Goal: Task Accomplishment & Management: Use online tool/utility

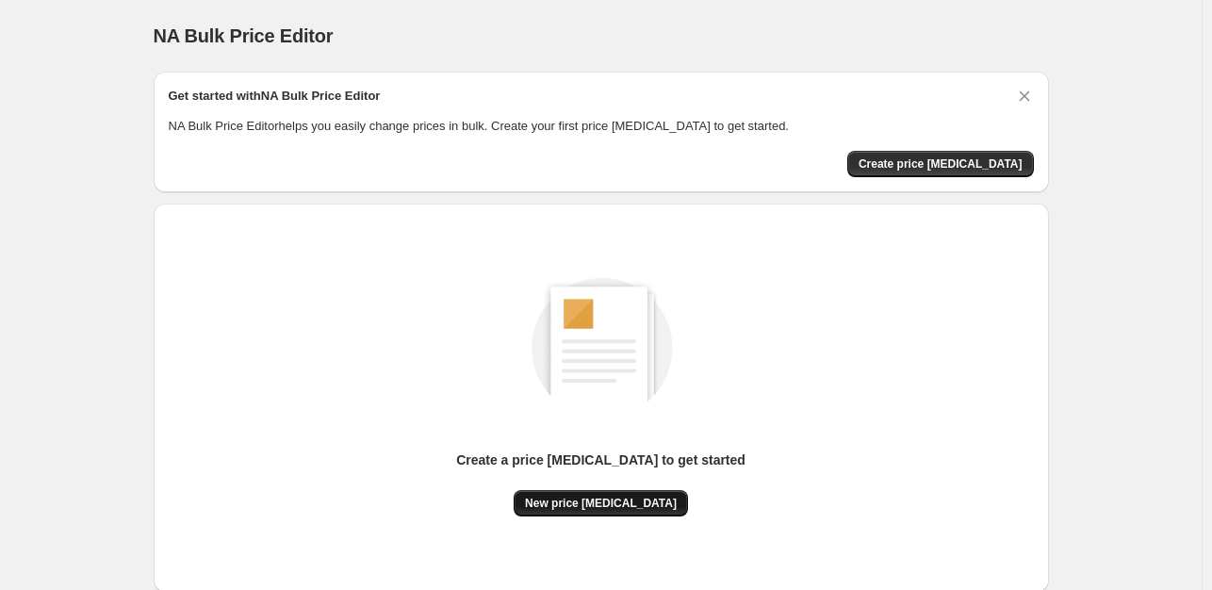
click at [606, 503] on span "New price change job" at bounding box center [601, 503] width 152 height 15
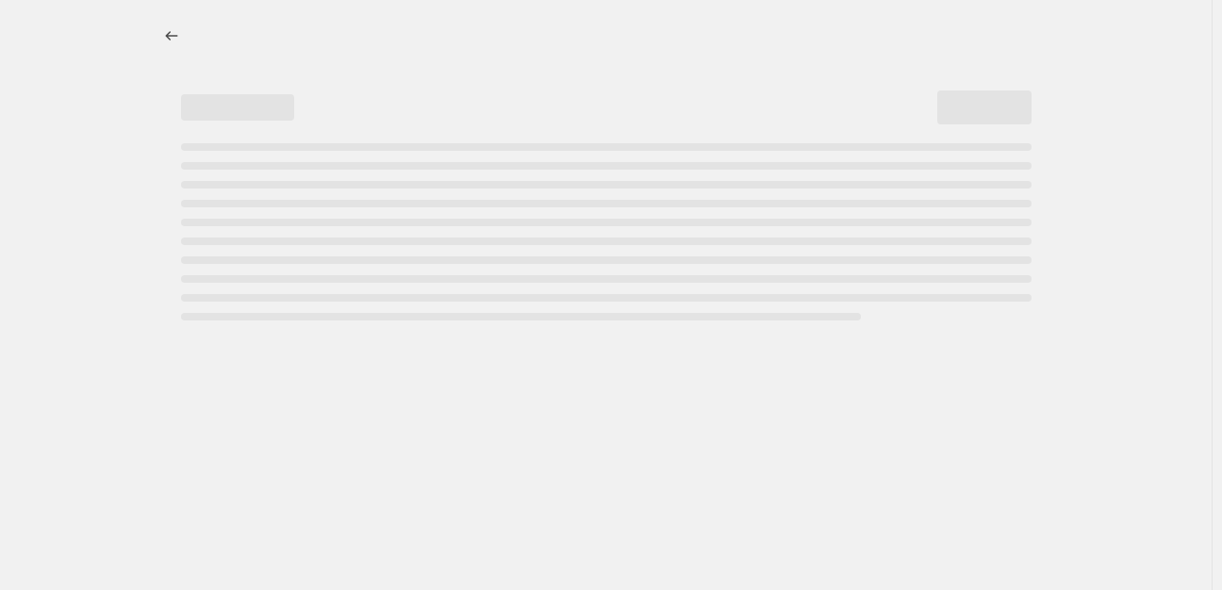
select select "percentage"
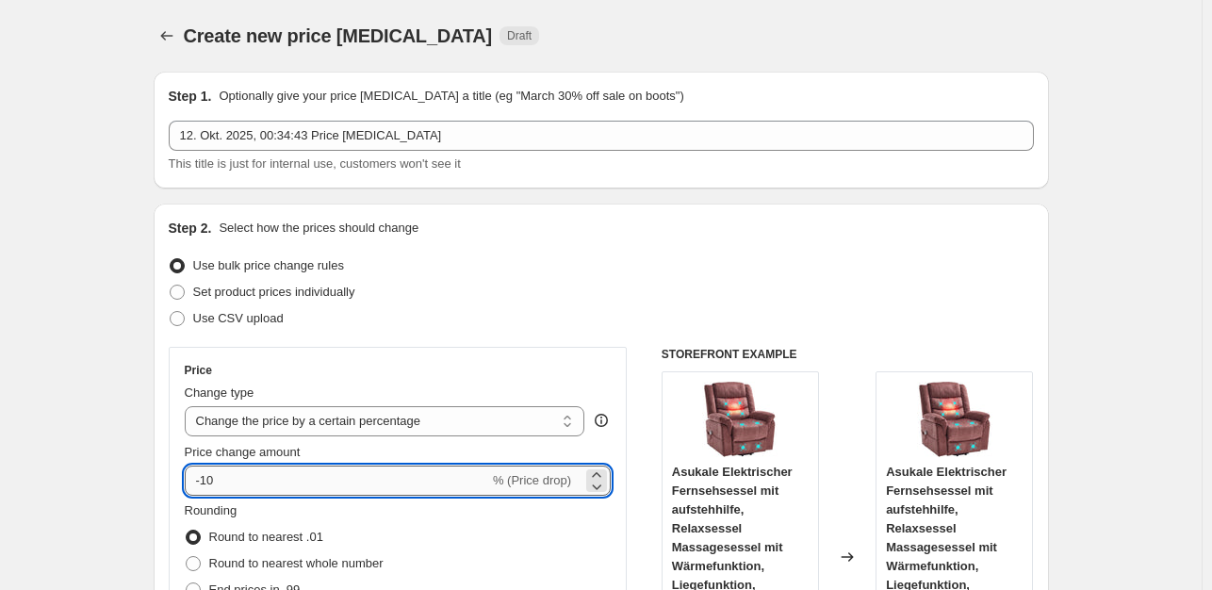
click at [274, 487] on input "-10" at bounding box center [337, 481] width 304 height 30
type input "-1"
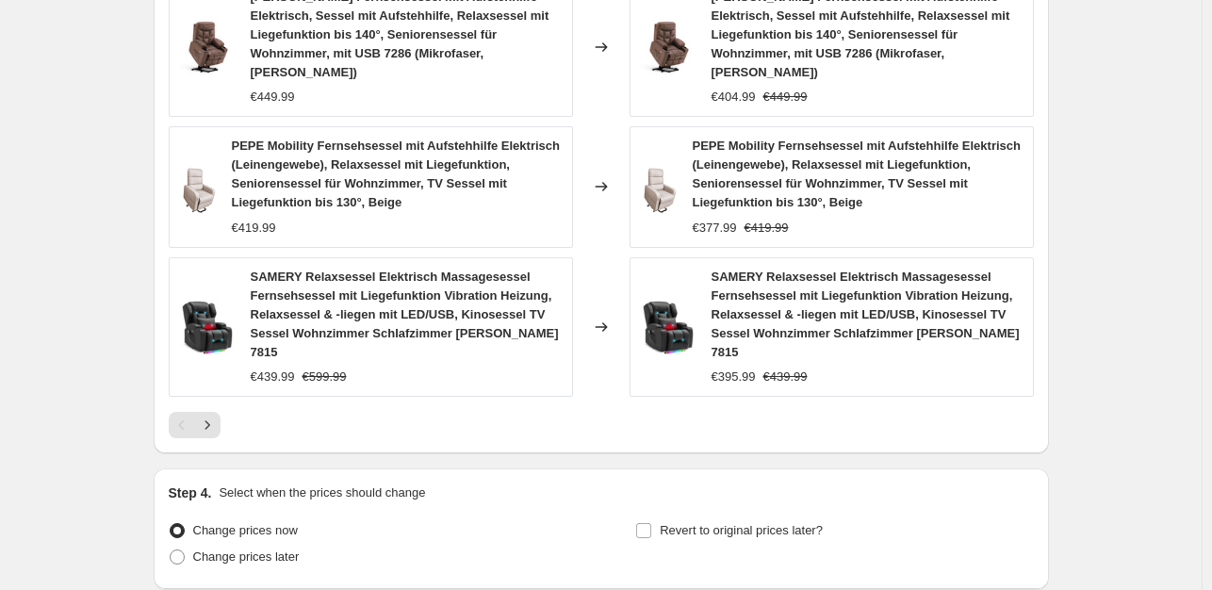
scroll to position [1512, 0]
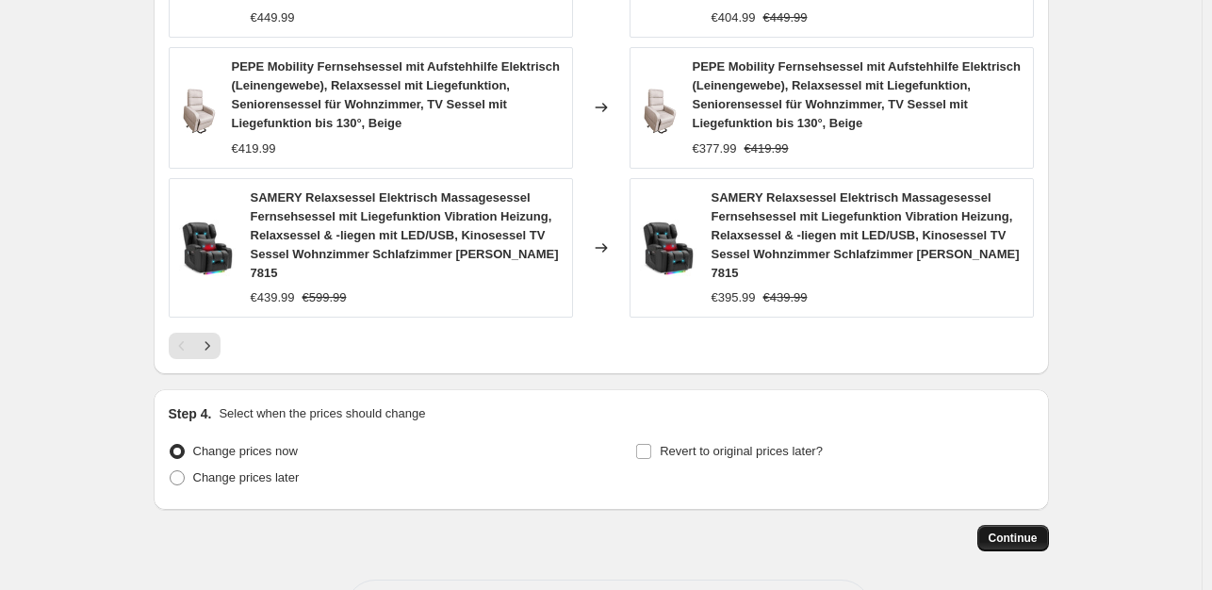
type input "-37"
click at [1013, 531] on span "Continue" at bounding box center [1013, 538] width 49 height 15
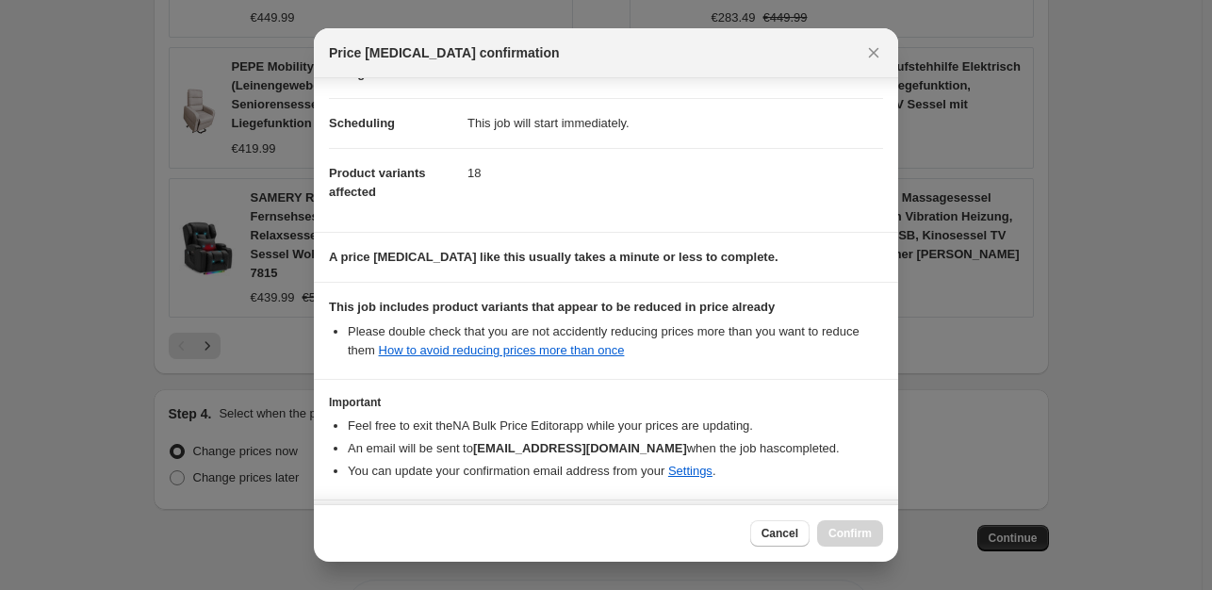
scroll to position [202, 0]
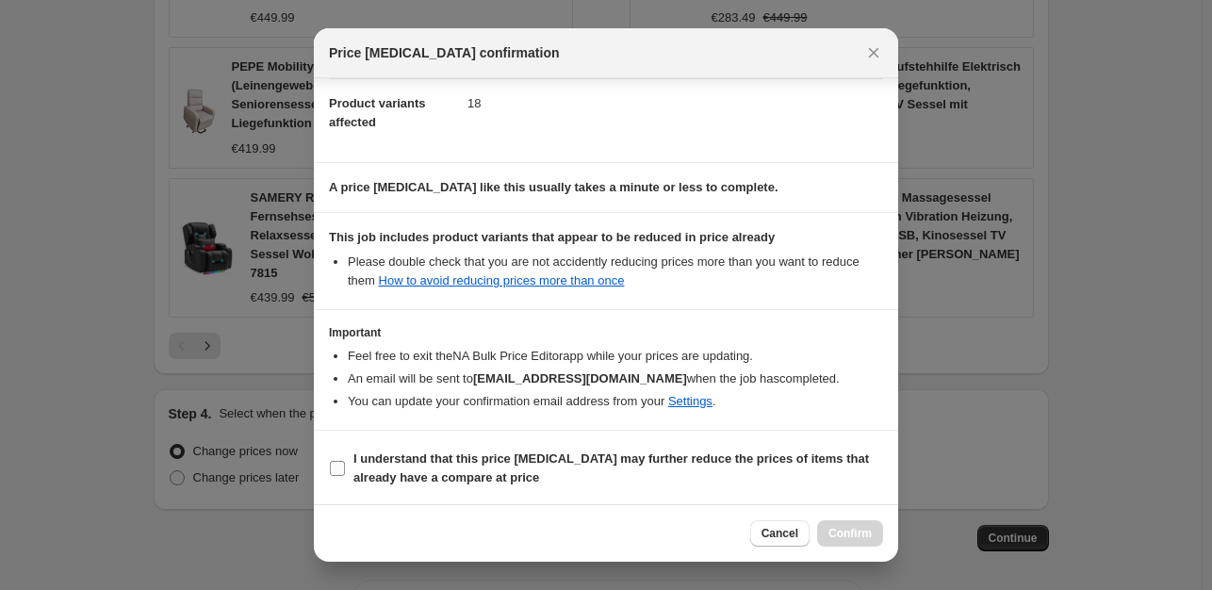
click at [337, 469] on input "I understand that this price change job may further reduce the prices of items …" at bounding box center [337, 468] width 15 height 15
checkbox input "true"
click at [839, 529] on span "Confirm" at bounding box center [850, 533] width 43 height 15
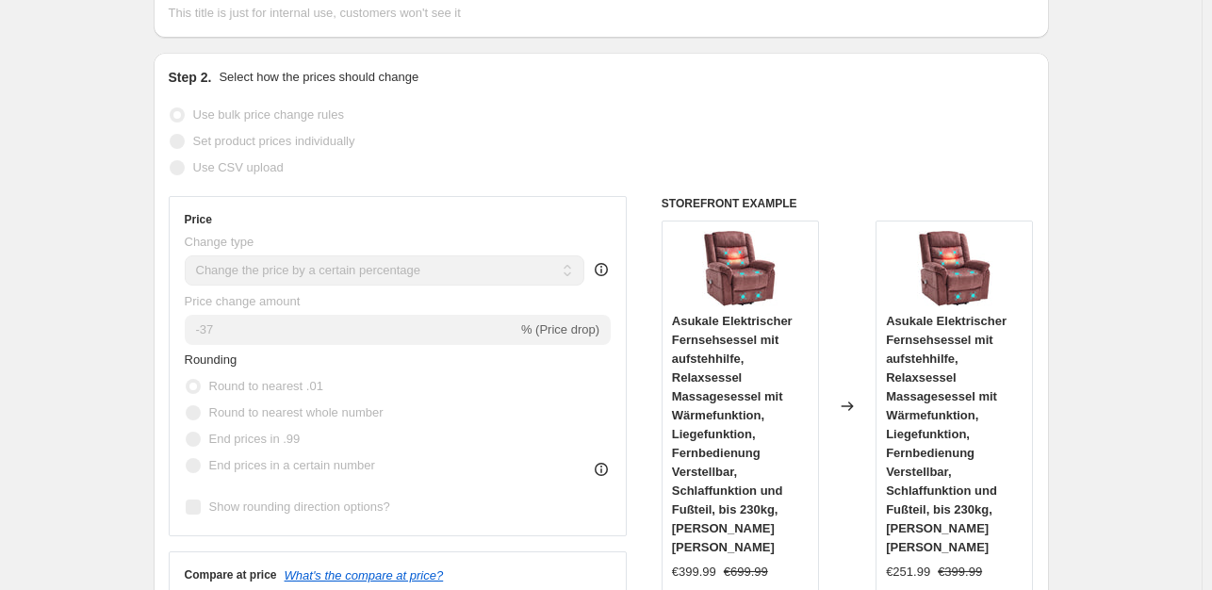
scroll to position [336, 0]
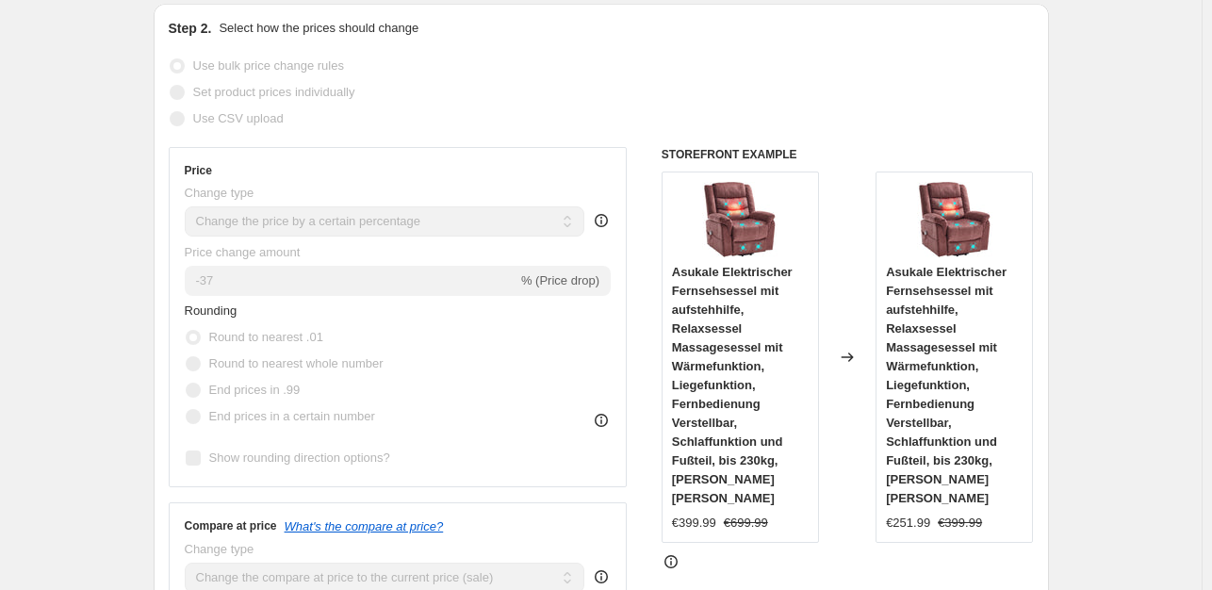
click at [581, 284] on span "% (Price drop)" at bounding box center [560, 280] width 78 height 14
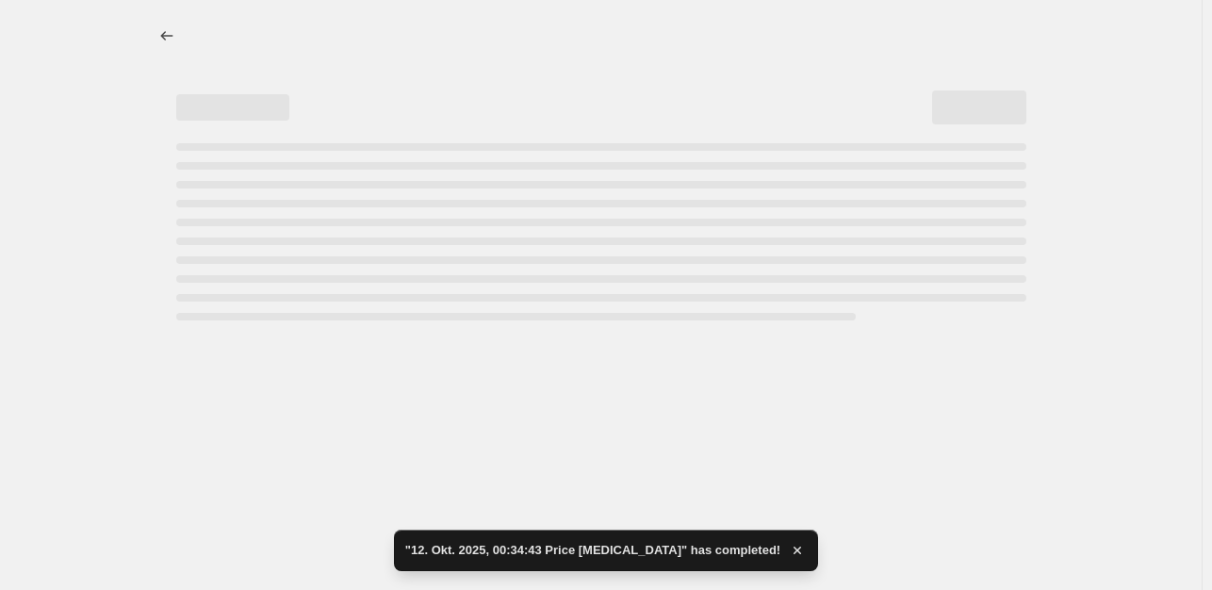
scroll to position [0, 0]
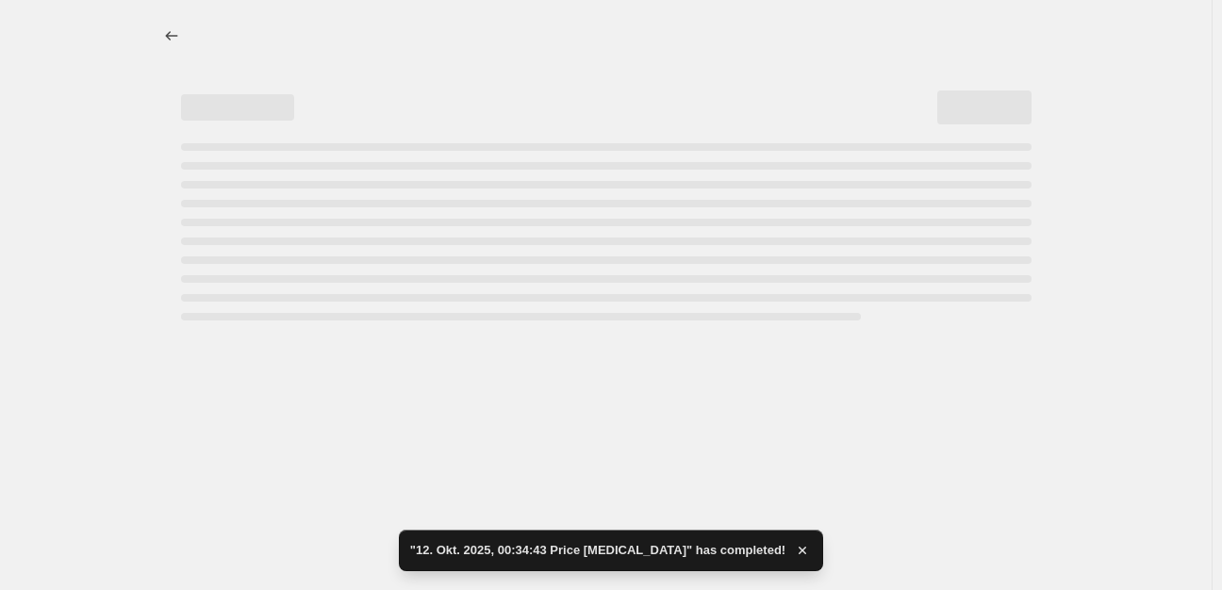
select select "percentage"
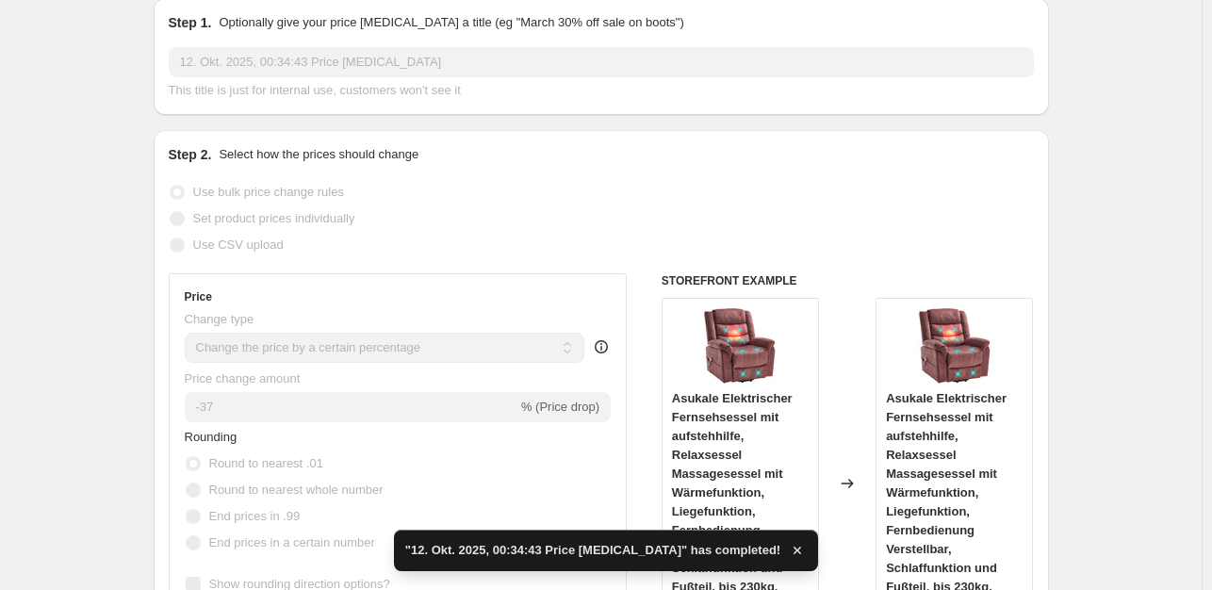
scroll to position [377, 0]
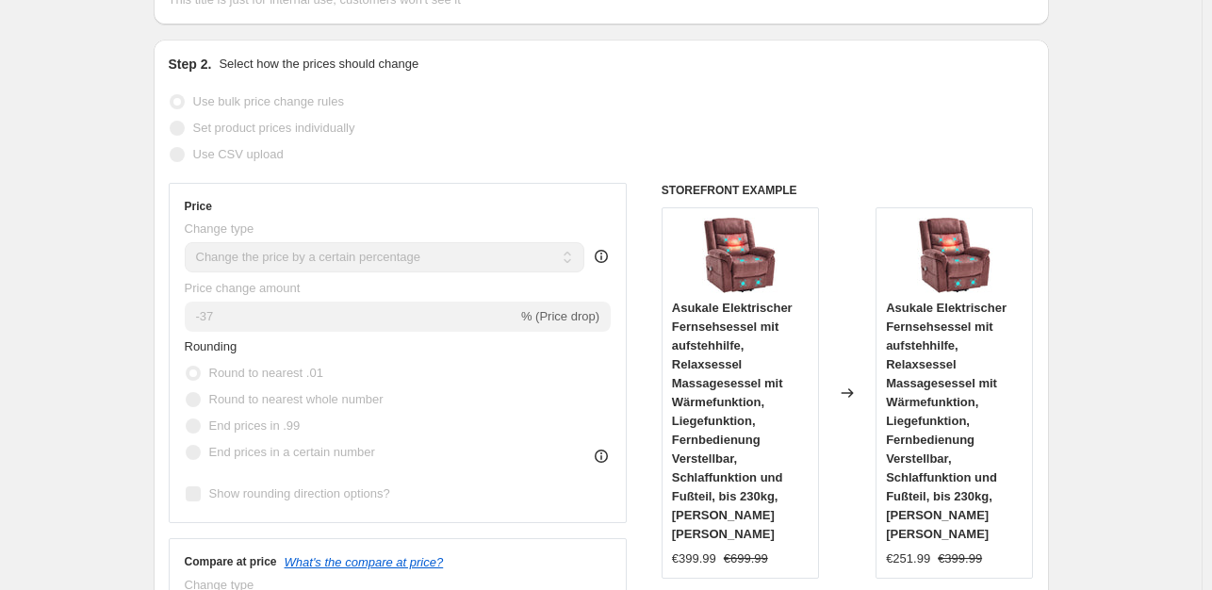
click at [569, 309] on span "% (Price drop)" at bounding box center [560, 316] width 78 height 14
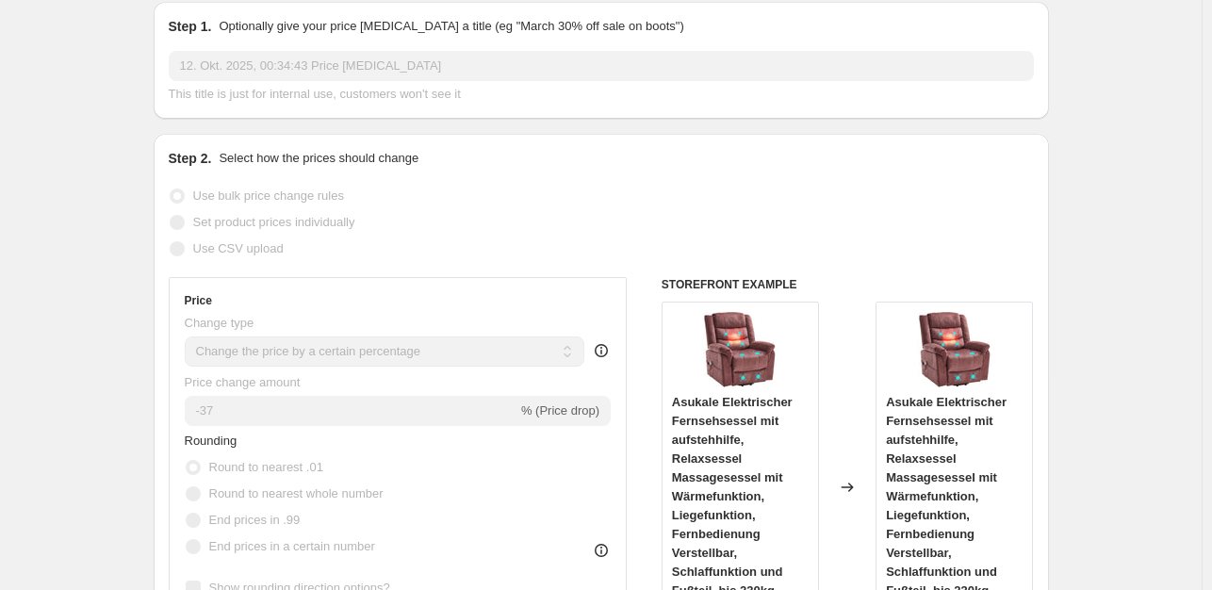
scroll to position [0, 0]
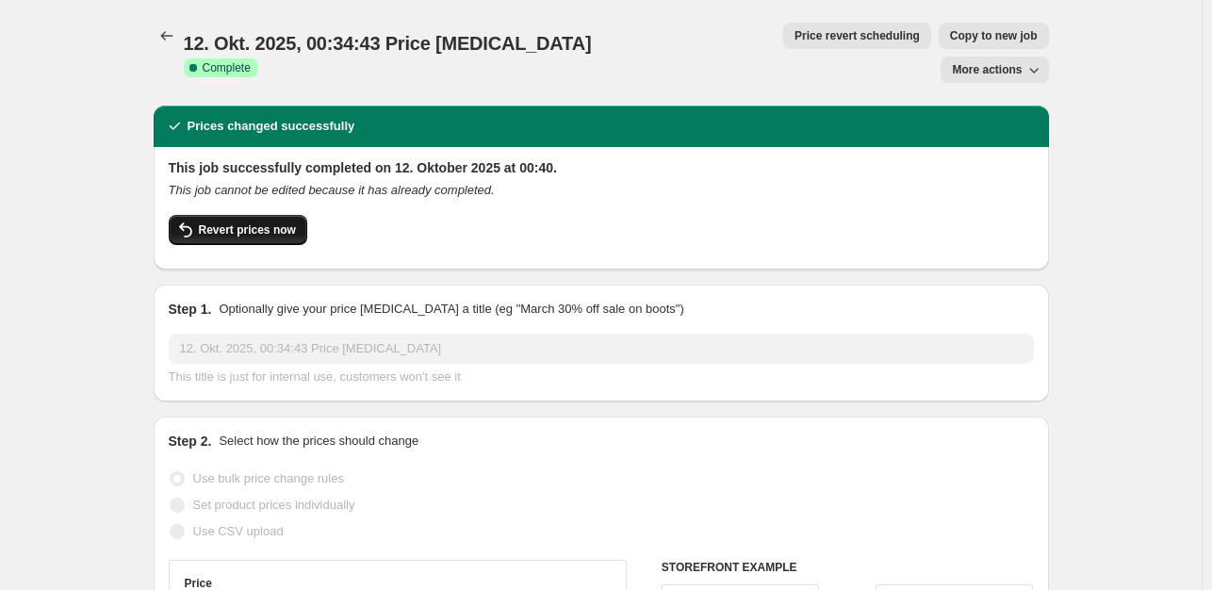
click at [282, 222] on span "Revert prices now" at bounding box center [247, 229] width 97 height 15
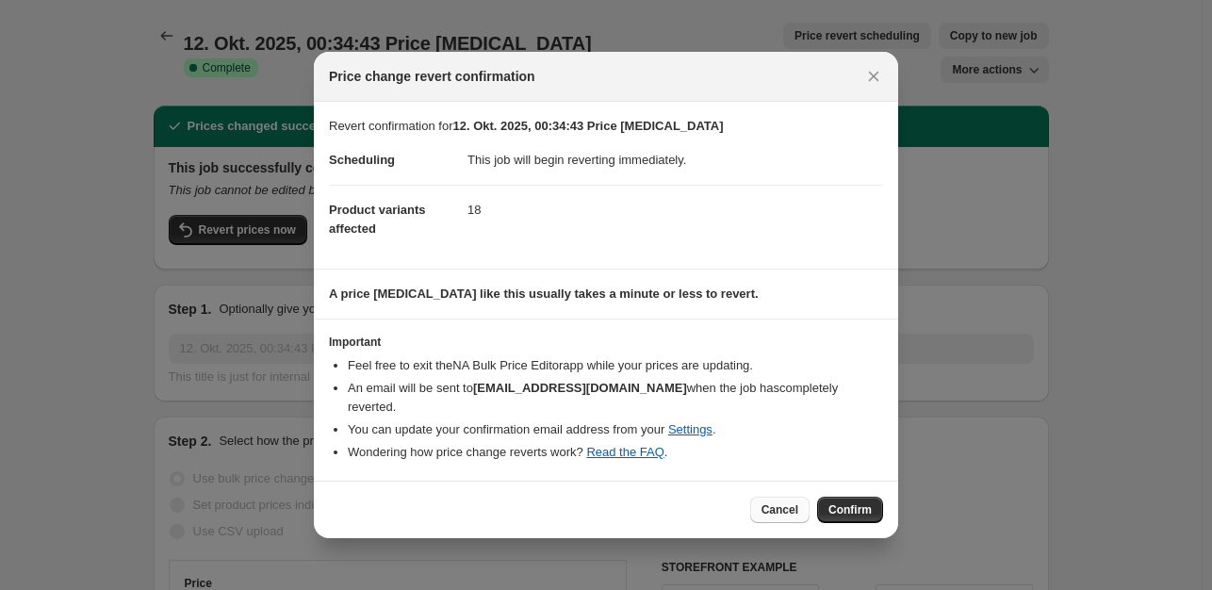
click at [792, 502] on span "Cancel" at bounding box center [780, 509] width 37 height 15
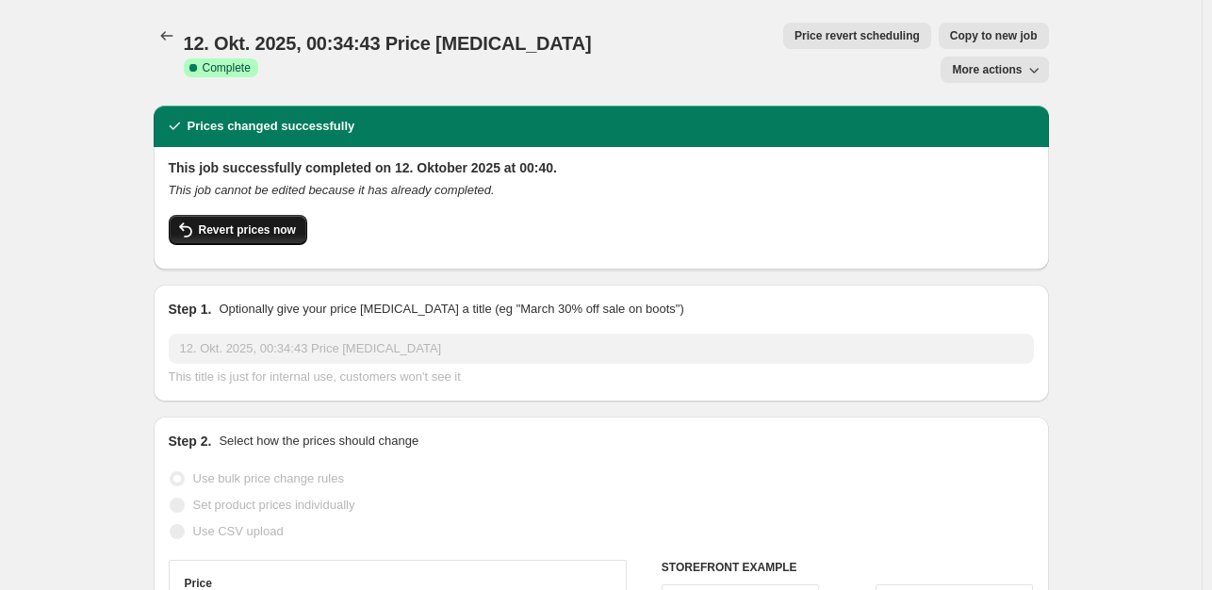
click at [286, 222] on span "Revert prices now" at bounding box center [247, 229] width 97 height 15
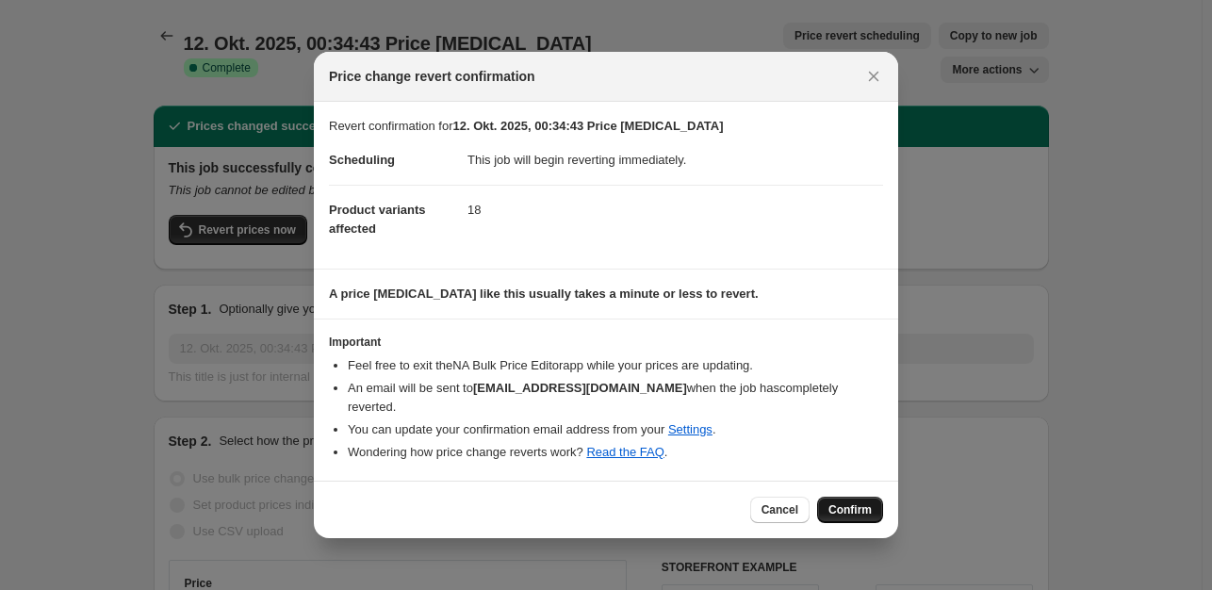
click at [860, 502] on span "Confirm" at bounding box center [850, 509] width 43 height 15
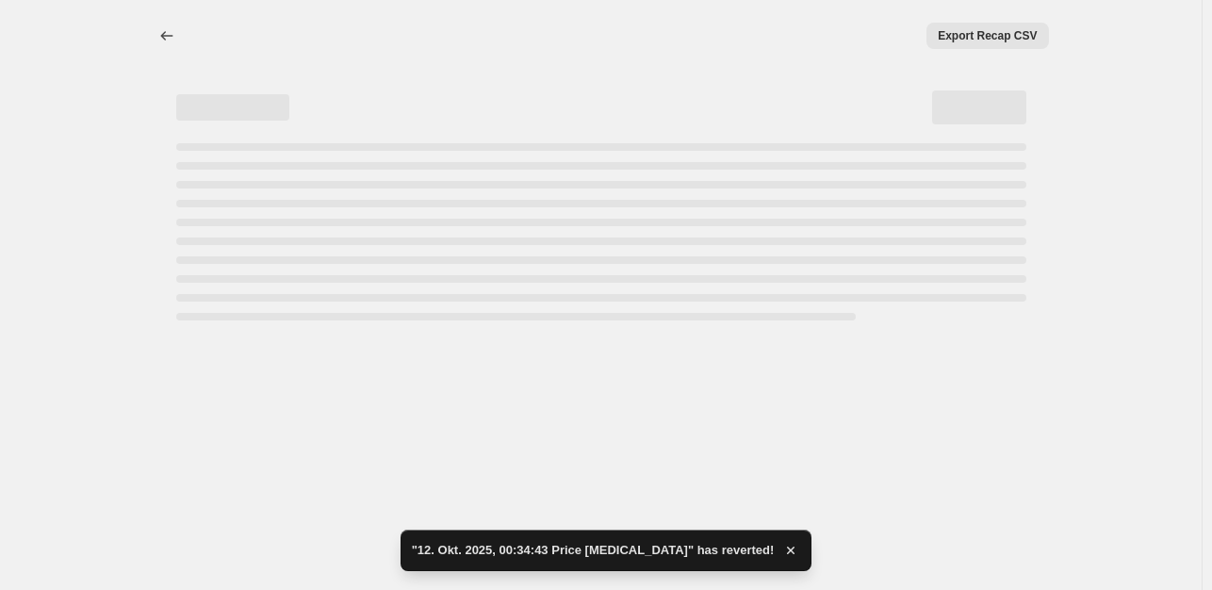
select select "percentage"
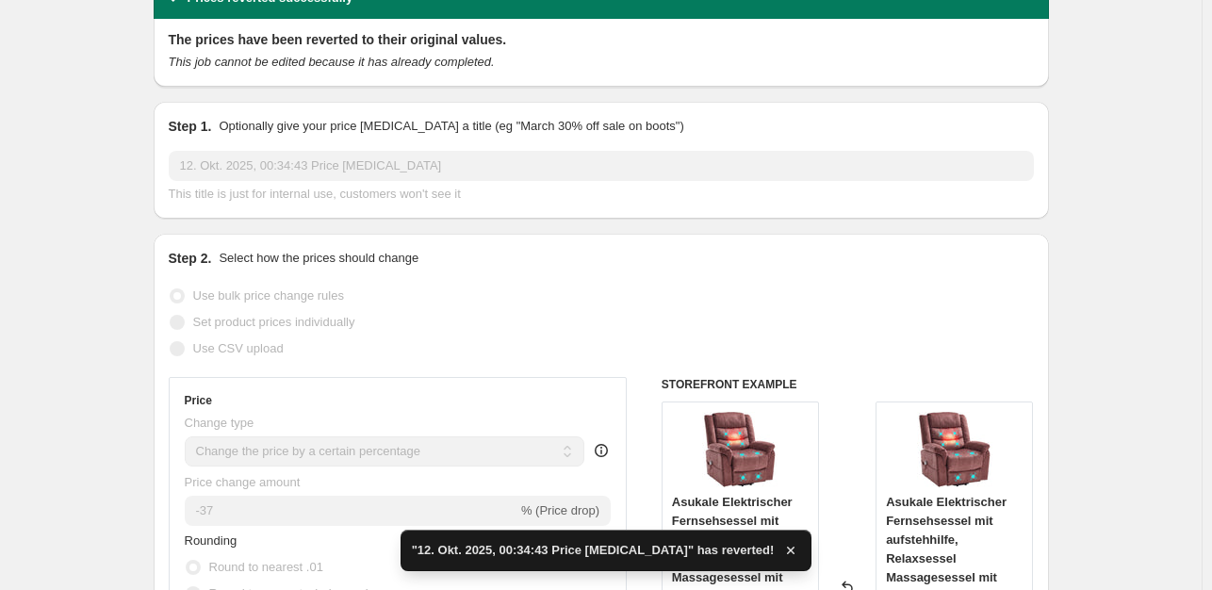
scroll to position [189, 0]
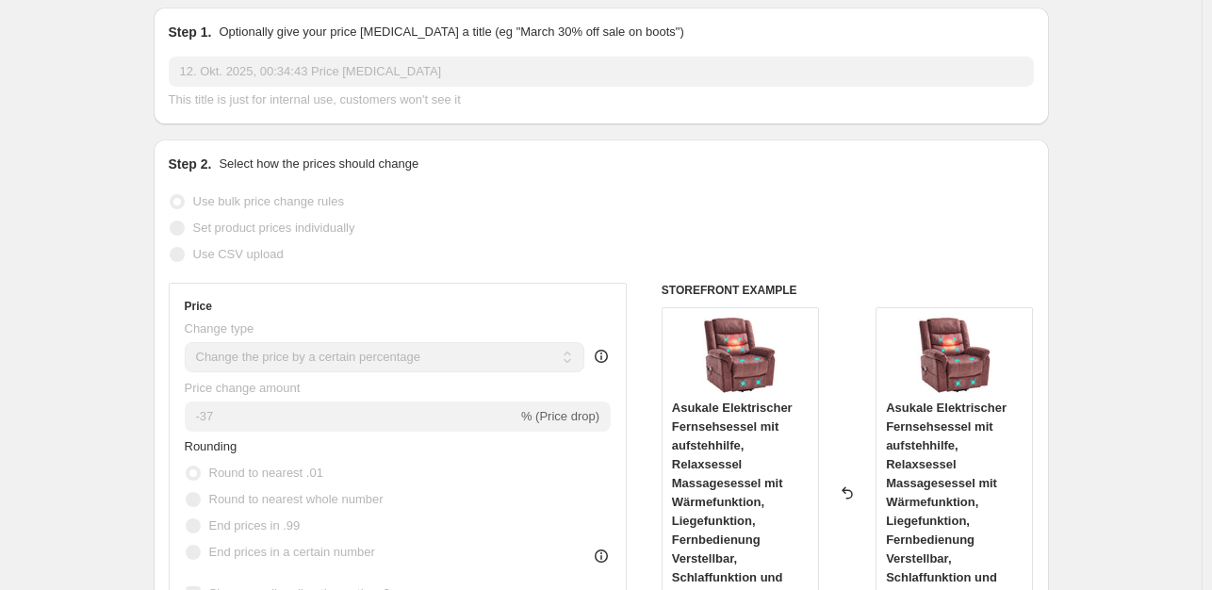
click at [573, 413] on span "% (Price drop)" at bounding box center [560, 416] width 78 height 14
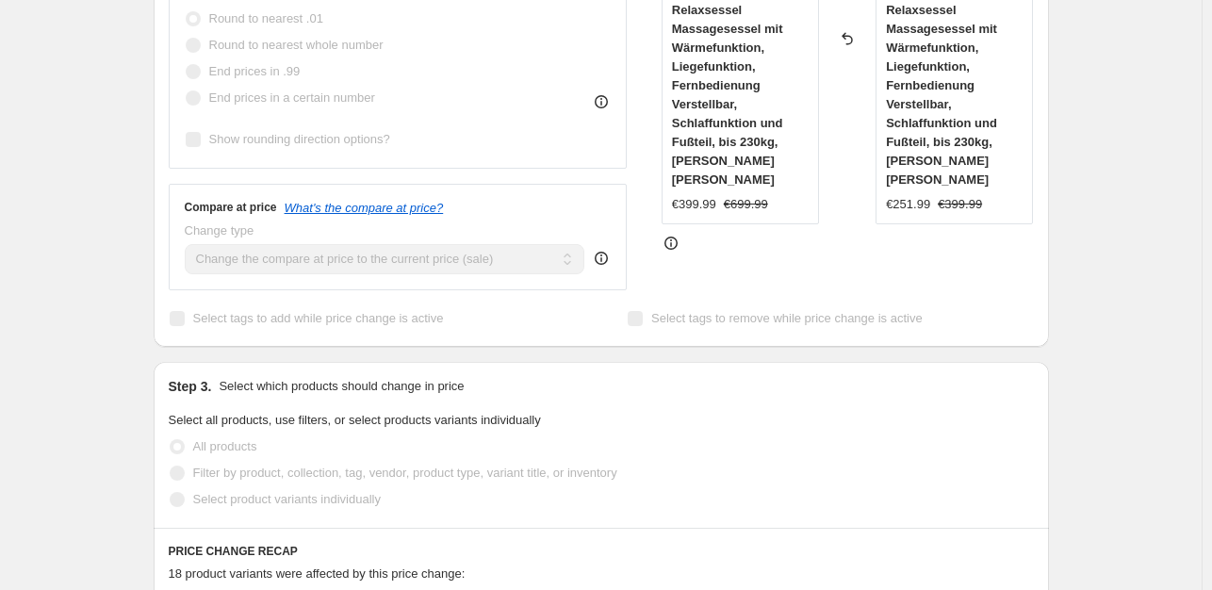
scroll to position [566, 0]
